Goal: Task Accomplishment & Management: Manage account settings

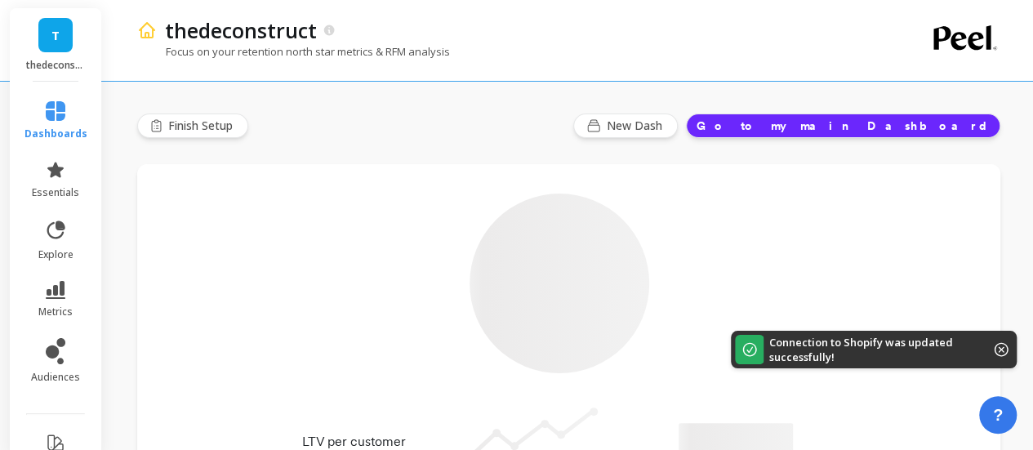
type input "Champions"
type input "21187"
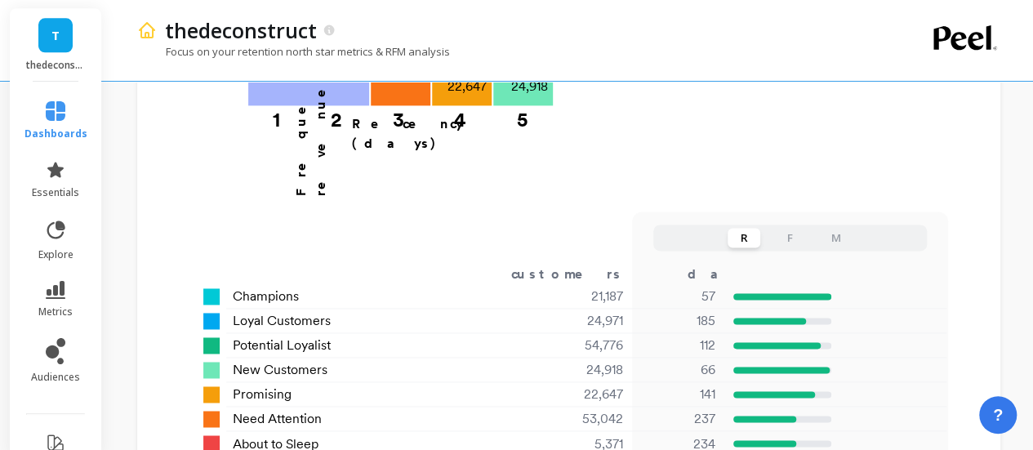
scroll to position [1112, 0]
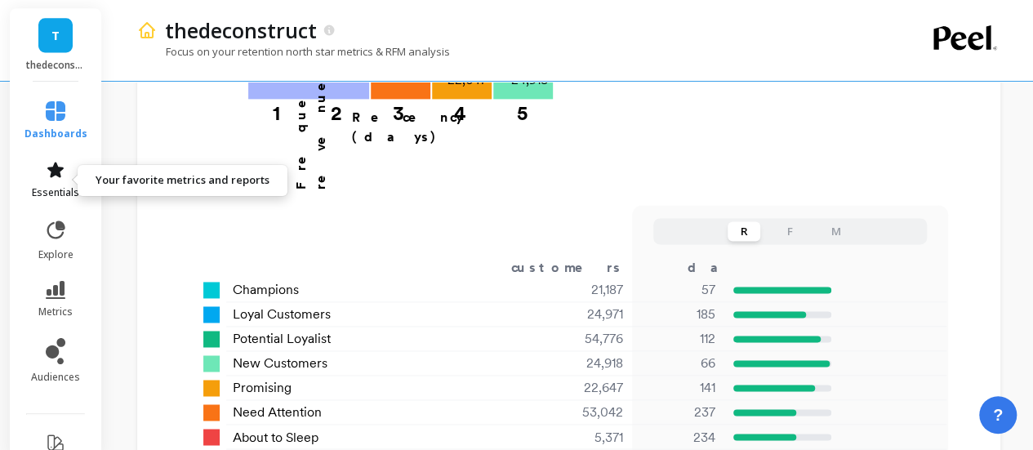
click at [42, 189] on span "essentials" at bounding box center [55, 192] width 47 height 13
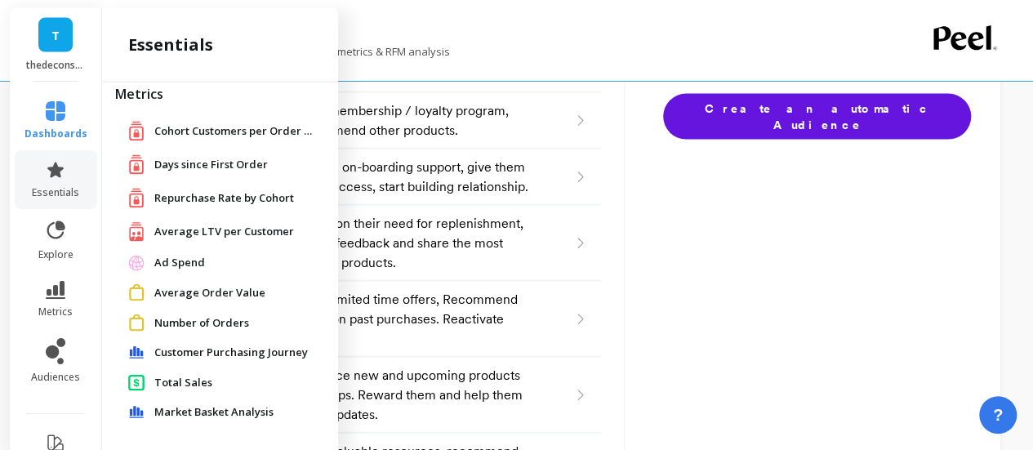
scroll to position [0, 0]
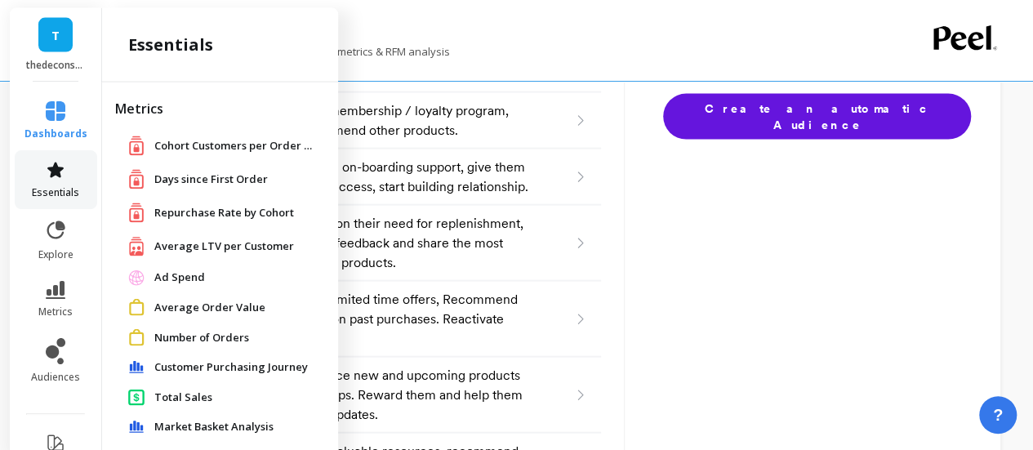
click at [60, 195] on span "essentials" at bounding box center [55, 192] width 47 height 13
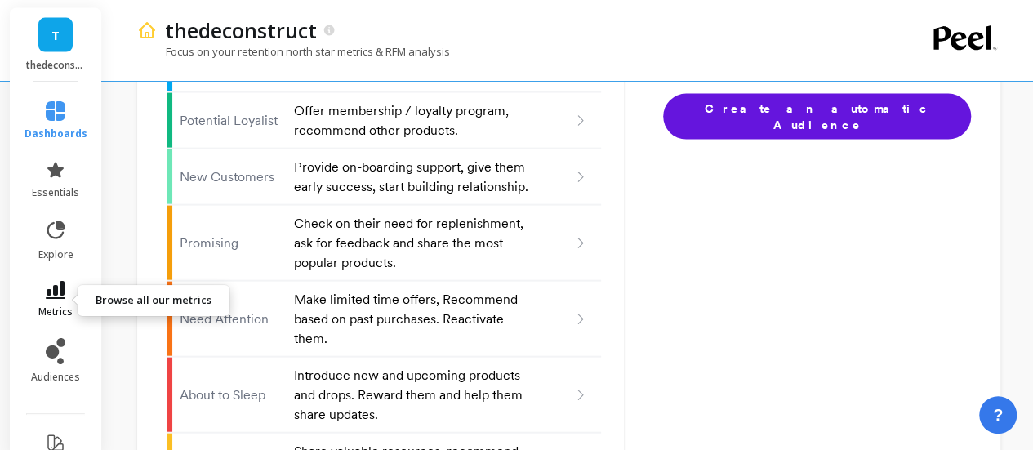
click at [47, 295] on icon at bounding box center [56, 290] width 20 height 18
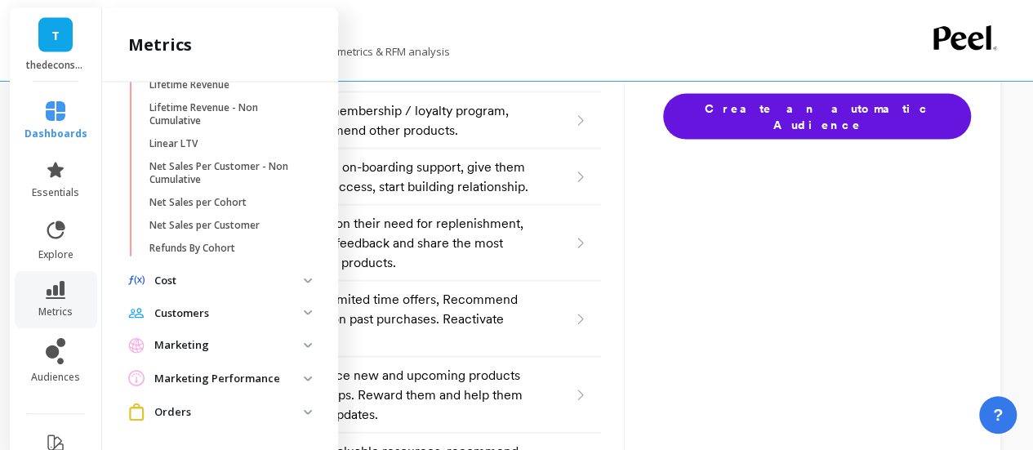
scroll to position [783, 0]
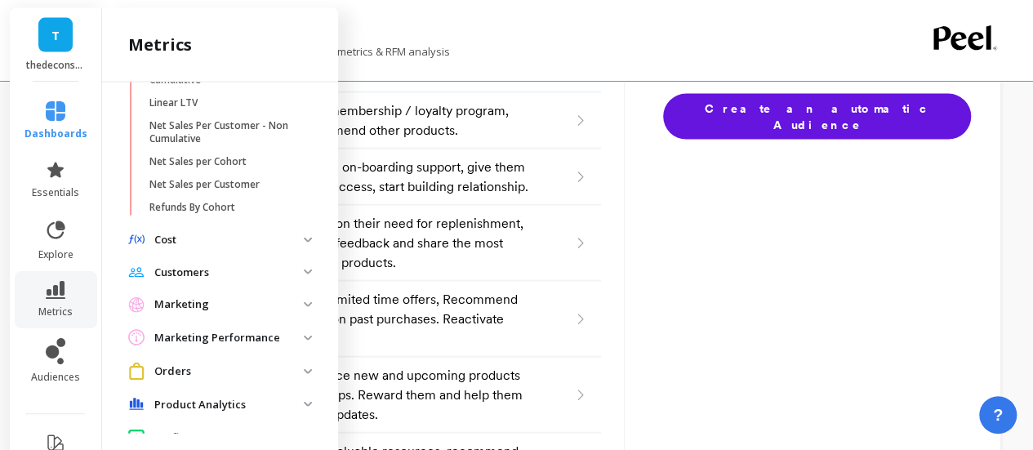
click at [170, 380] on p "Orders" at bounding box center [228, 372] width 149 height 16
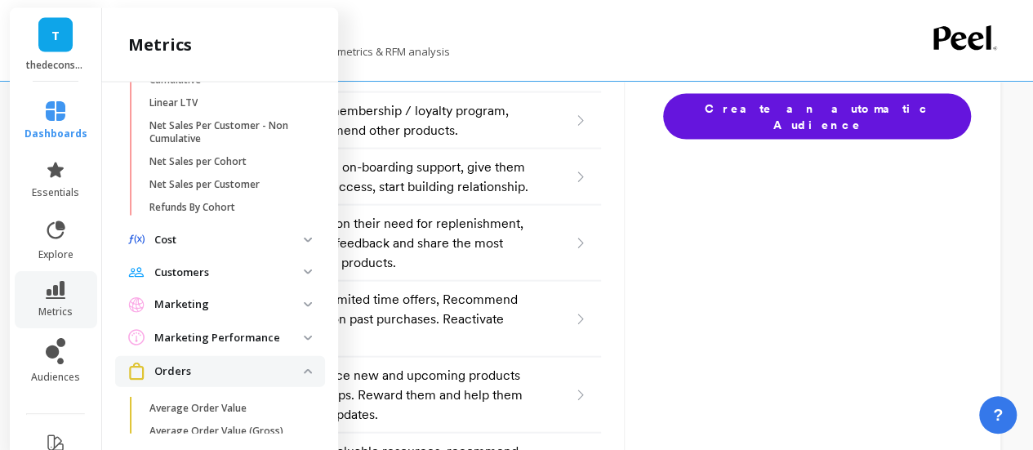
click at [170, 380] on p "Orders" at bounding box center [228, 372] width 149 height 16
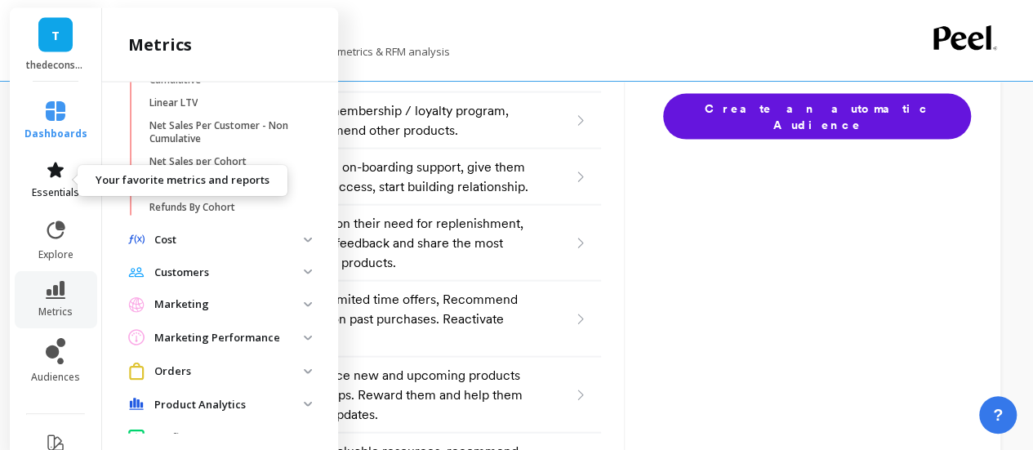
click at [42, 184] on link "essentials" at bounding box center [56, 179] width 63 height 39
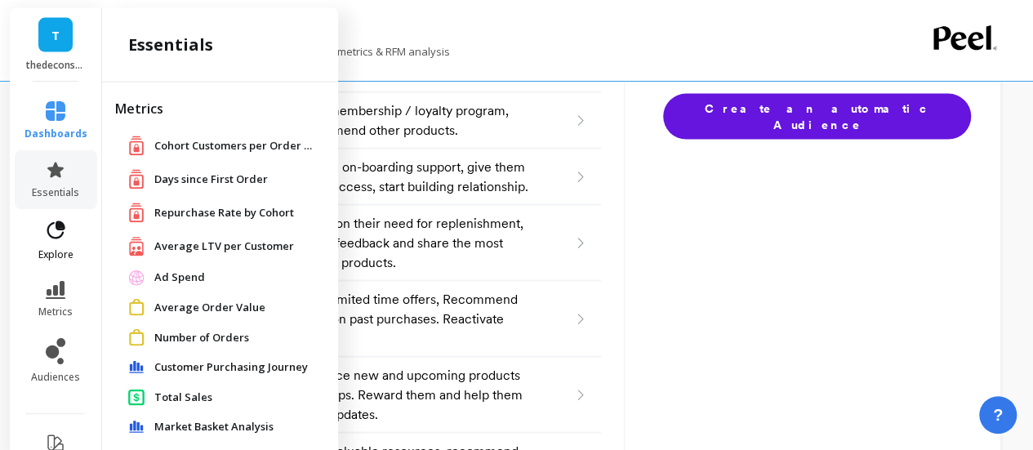
scroll to position [0, 0]
click at [64, 249] on span "explore" at bounding box center [55, 254] width 35 height 13
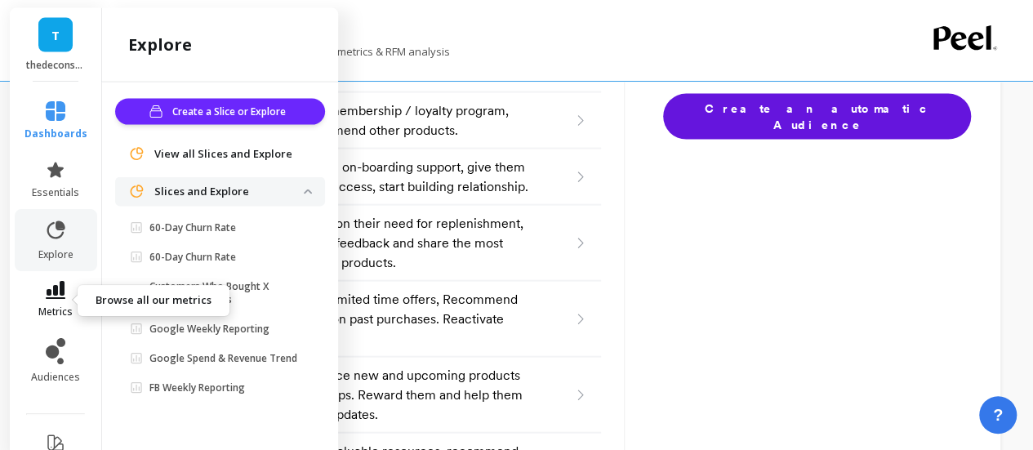
click at [66, 301] on link "metrics" at bounding box center [56, 300] width 63 height 38
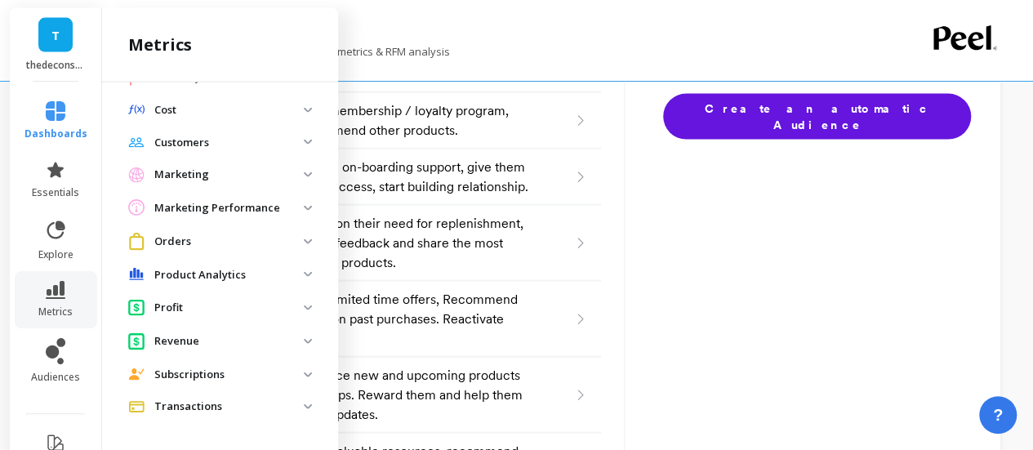
scroll to position [932, 0]
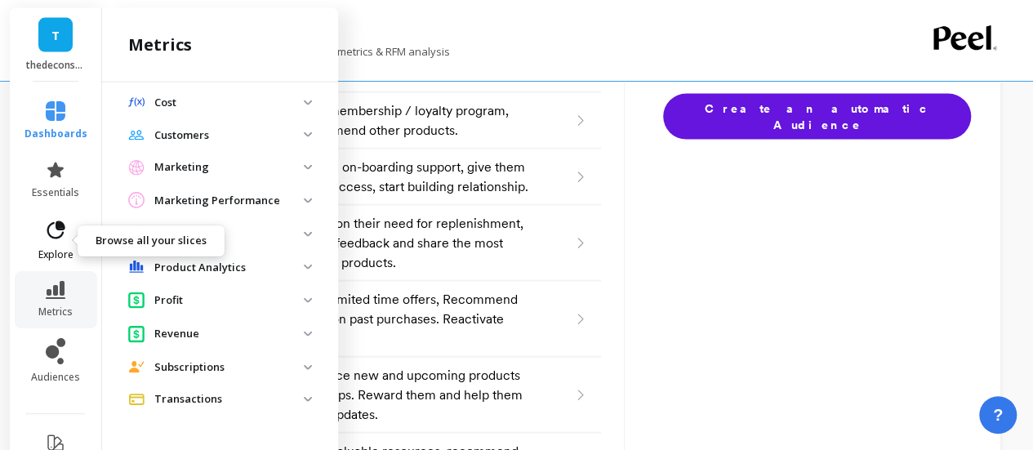
click at [44, 242] on link "explore" at bounding box center [56, 240] width 63 height 42
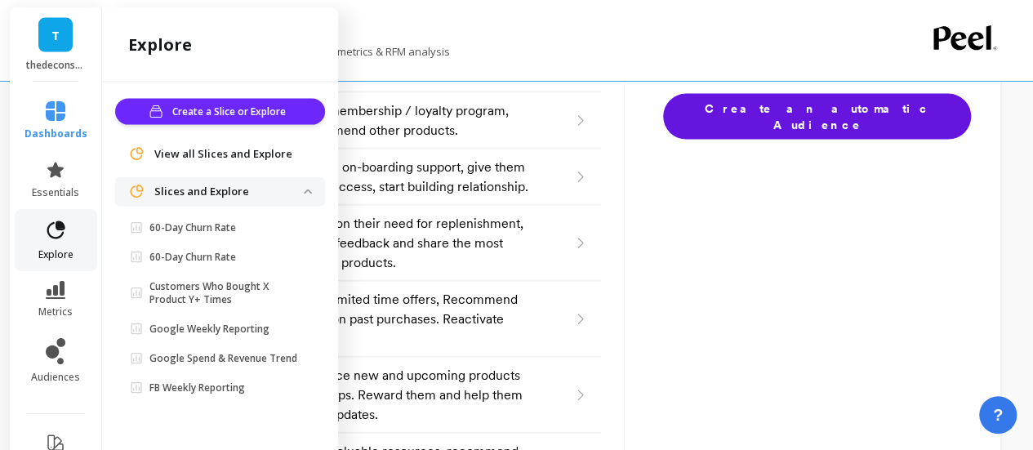
scroll to position [0, 0]
click at [48, 290] on icon at bounding box center [56, 290] width 20 height 18
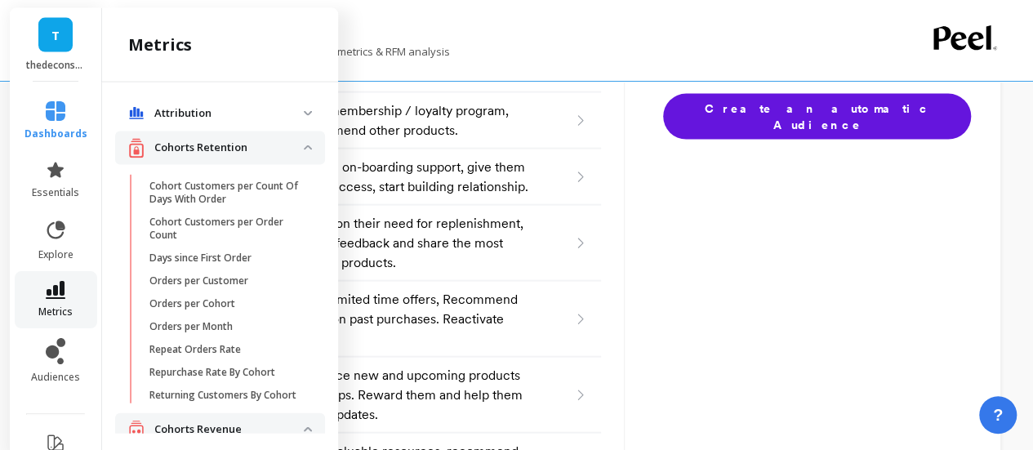
scroll to position [932, 0]
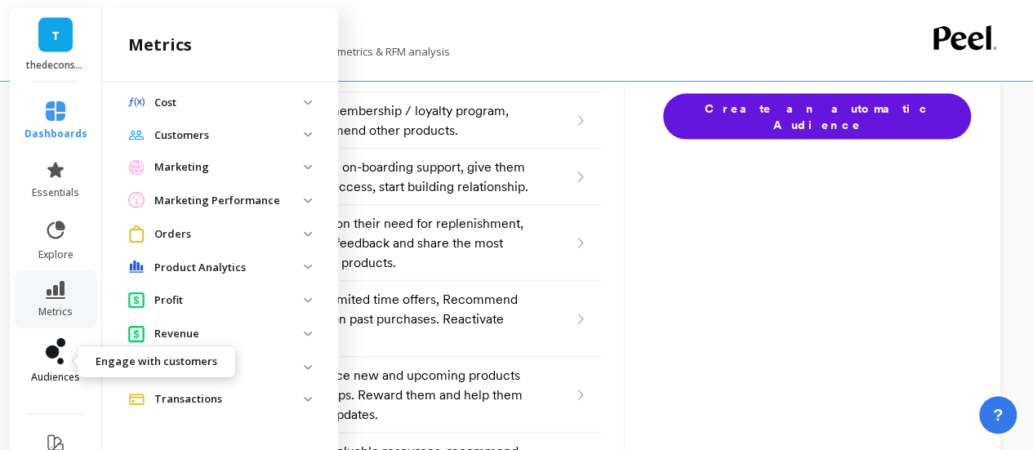
click at [72, 360] on link "audiences" at bounding box center [56, 361] width 63 height 46
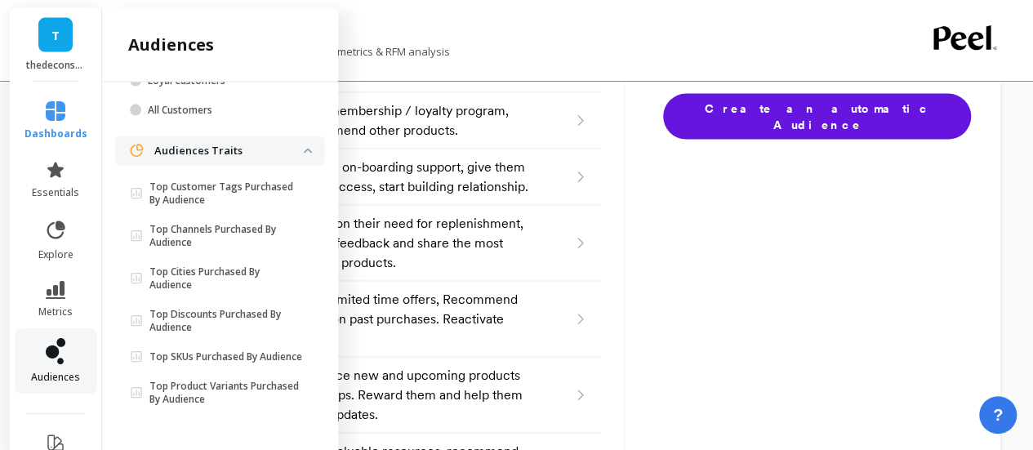
scroll to position [0, 0]
